Goal: Find specific page/section: Find specific page/section

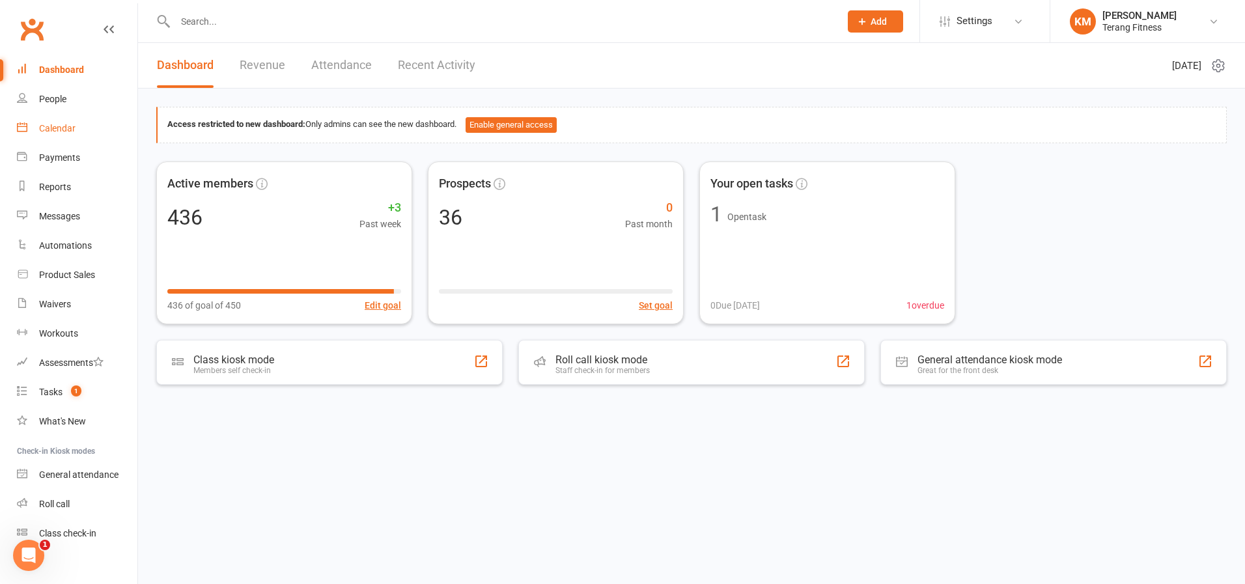
click at [62, 130] on div "Calendar" at bounding box center [57, 128] width 36 height 10
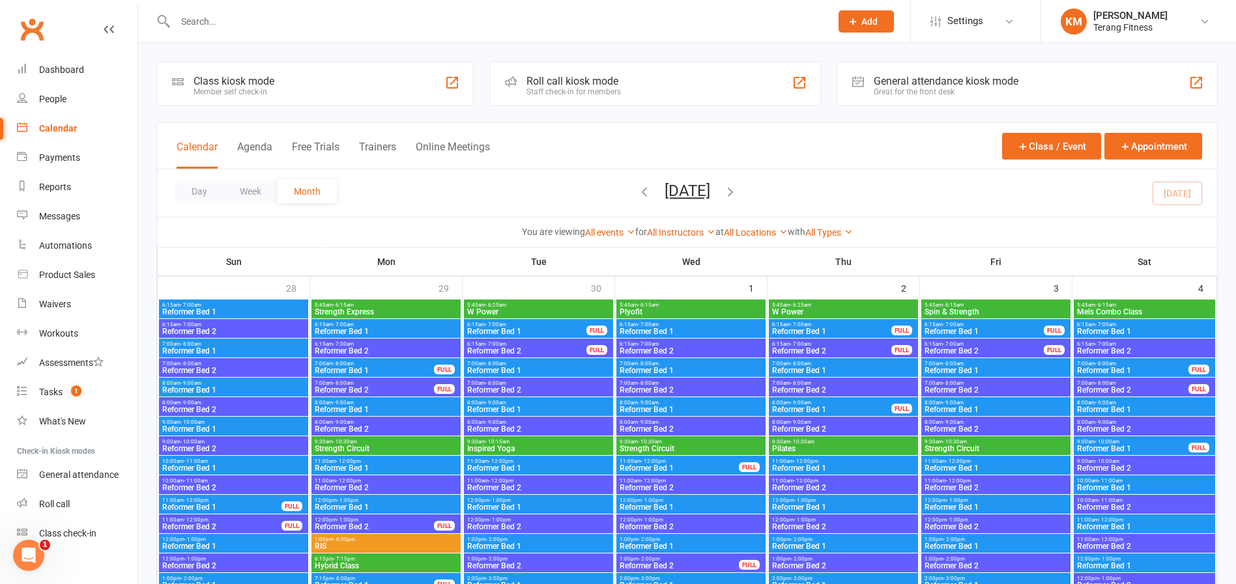
click at [199, 190] on button "Day" at bounding box center [199, 191] width 48 height 23
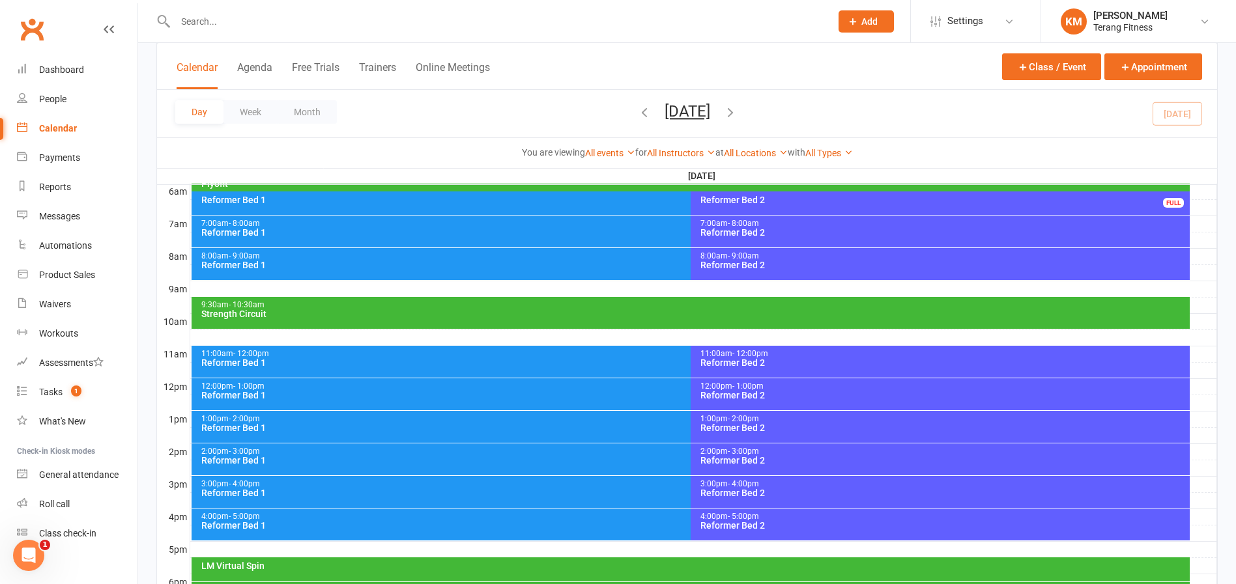
scroll to position [326, 0]
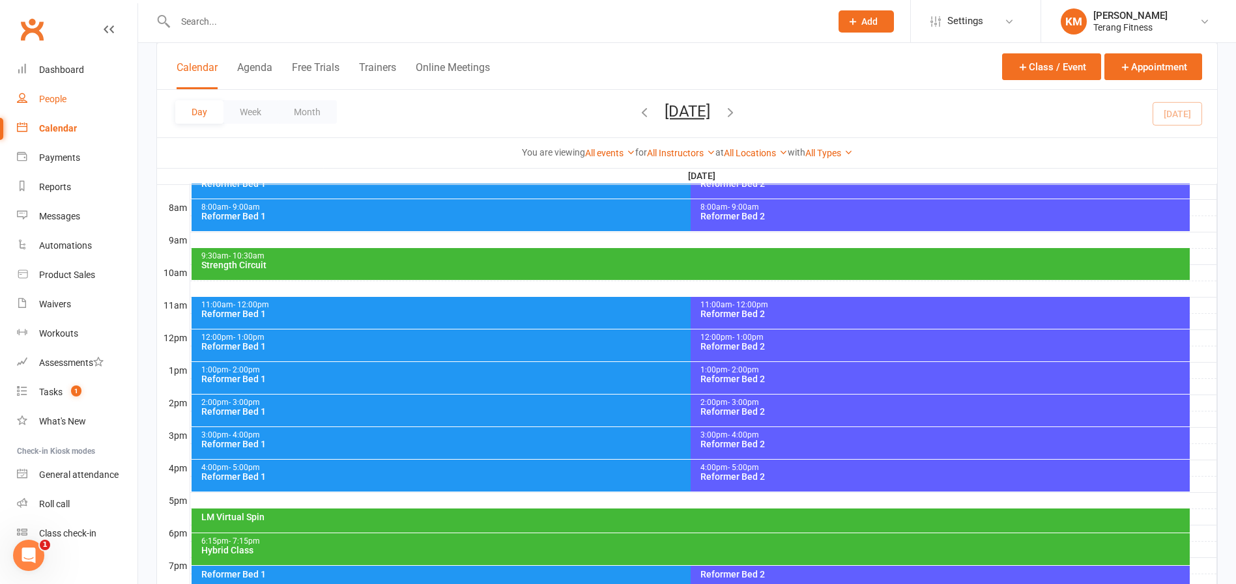
click at [57, 98] on div "People" at bounding box center [52, 99] width 27 height 10
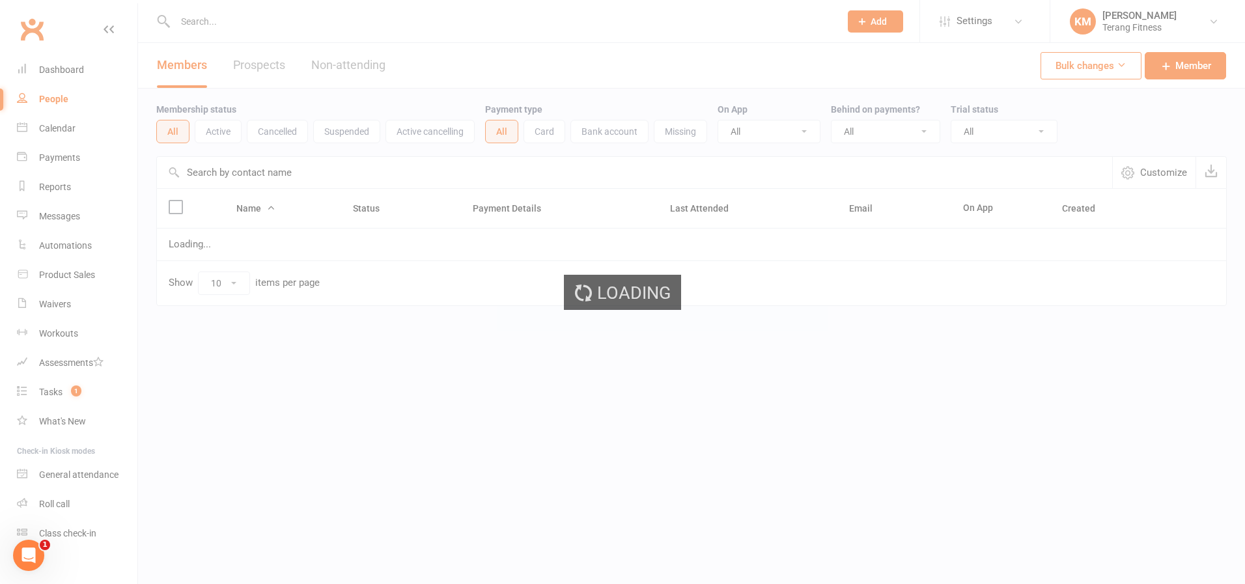
click at [227, 19] on ui-view "Prospect Member Non-attending contact Class / event Appointment Task Membership…" at bounding box center [622, 180] width 1245 height 354
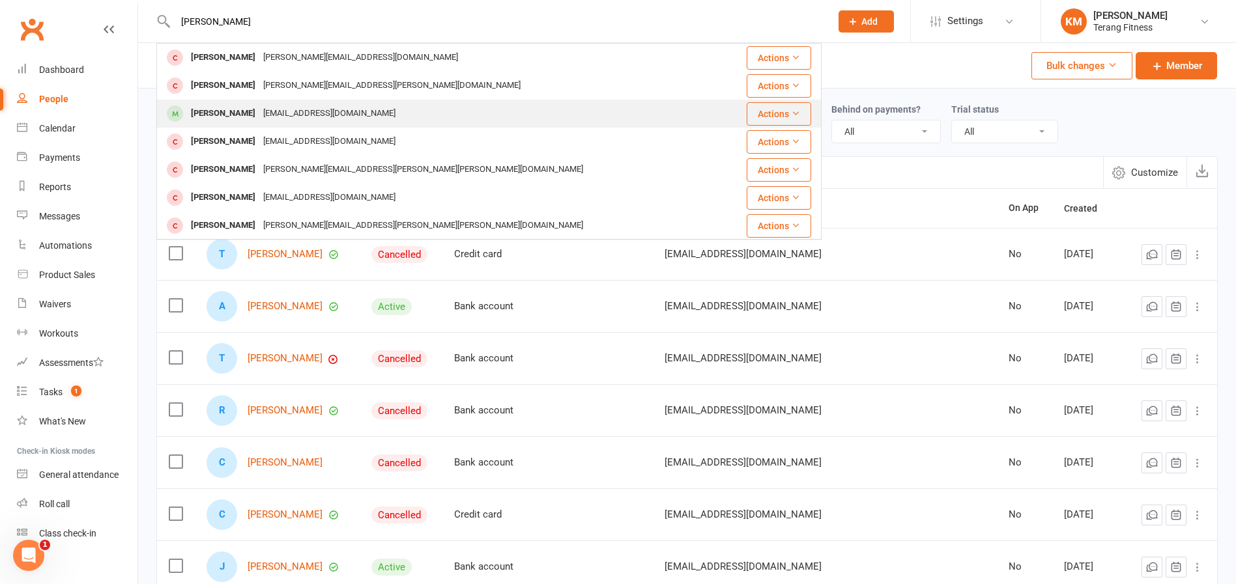
type input "[PERSON_NAME]"
click at [401, 106] on div "[PERSON_NAME] [PERSON_NAME][EMAIL_ADDRESS][DOMAIN_NAME]" at bounding box center [440, 113] width 565 height 27
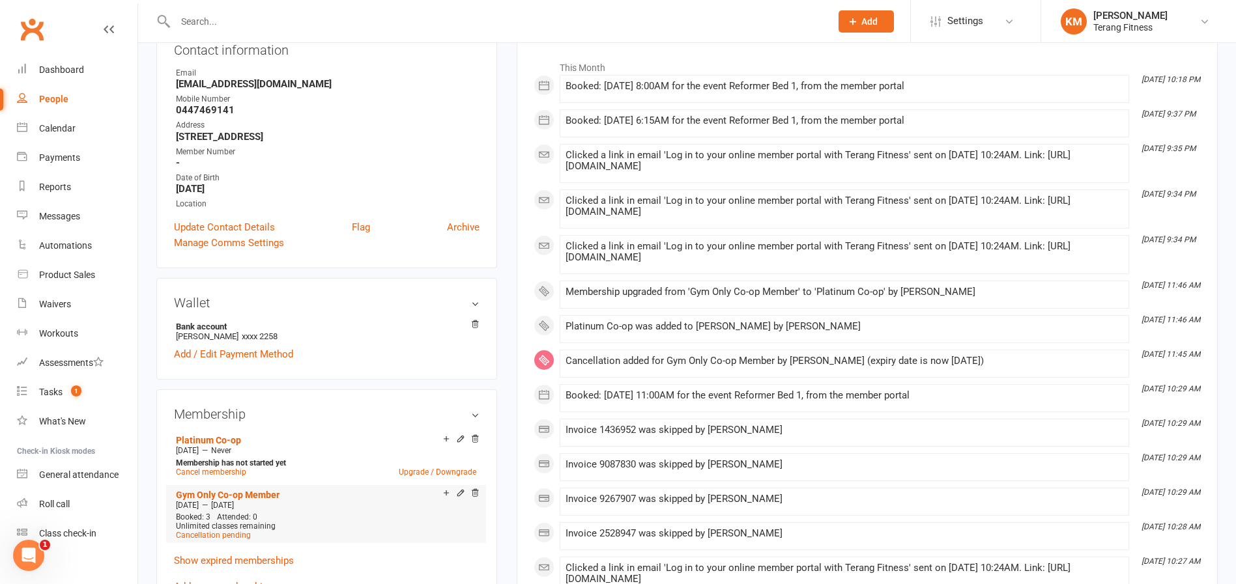
scroll to position [261, 0]
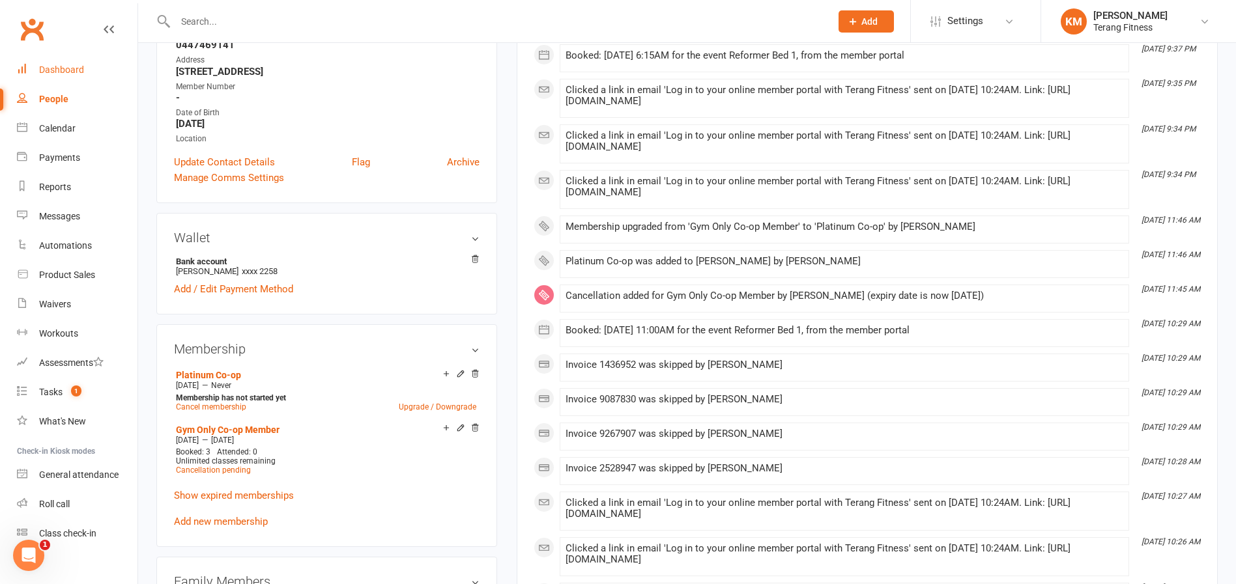
click at [78, 64] on link "Dashboard" at bounding box center [77, 69] width 120 height 29
